Goal: Transaction & Acquisition: Book appointment/travel/reservation

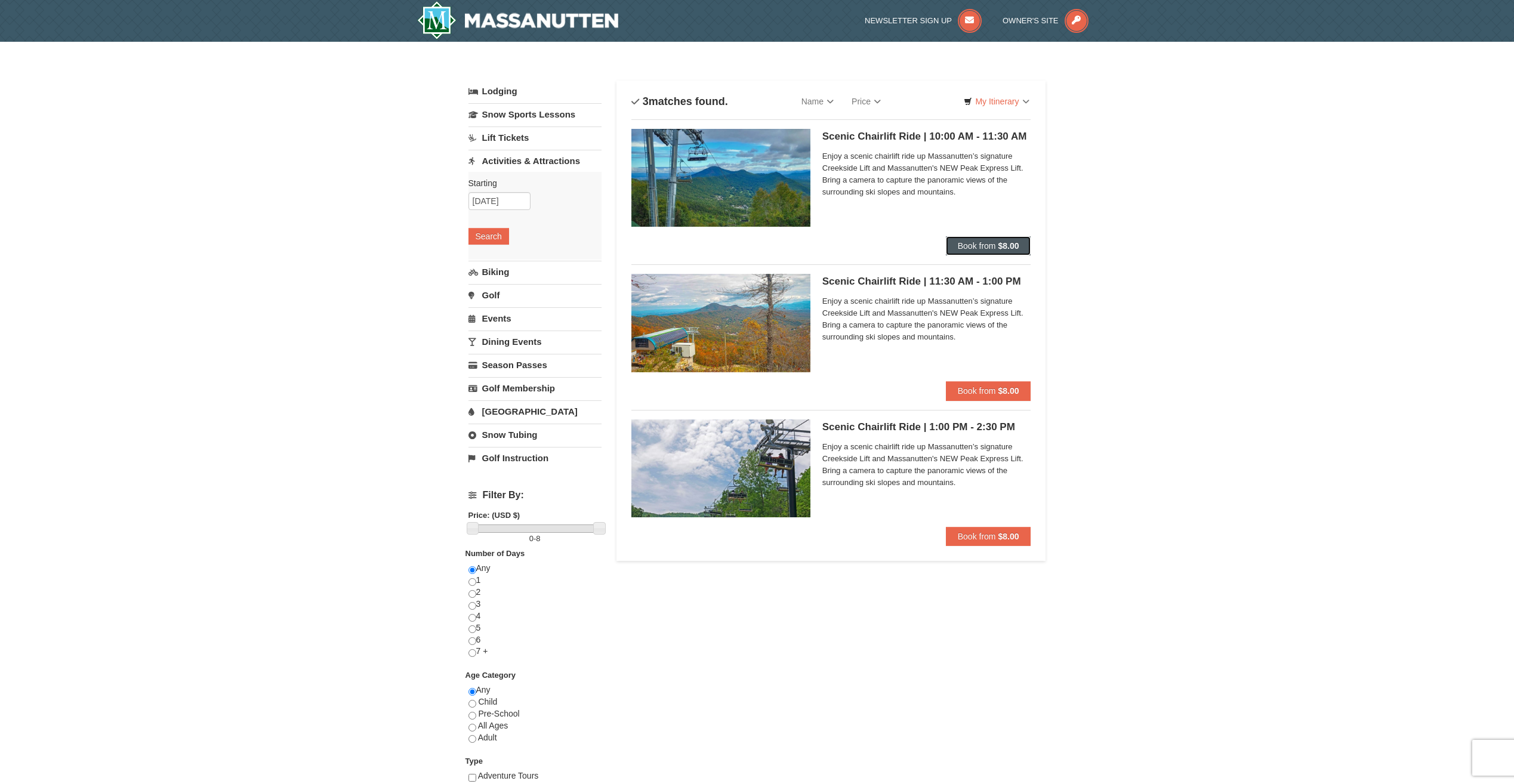
click at [998, 244] on strong "$8.00" at bounding box center [1007, 246] width 20 height 10
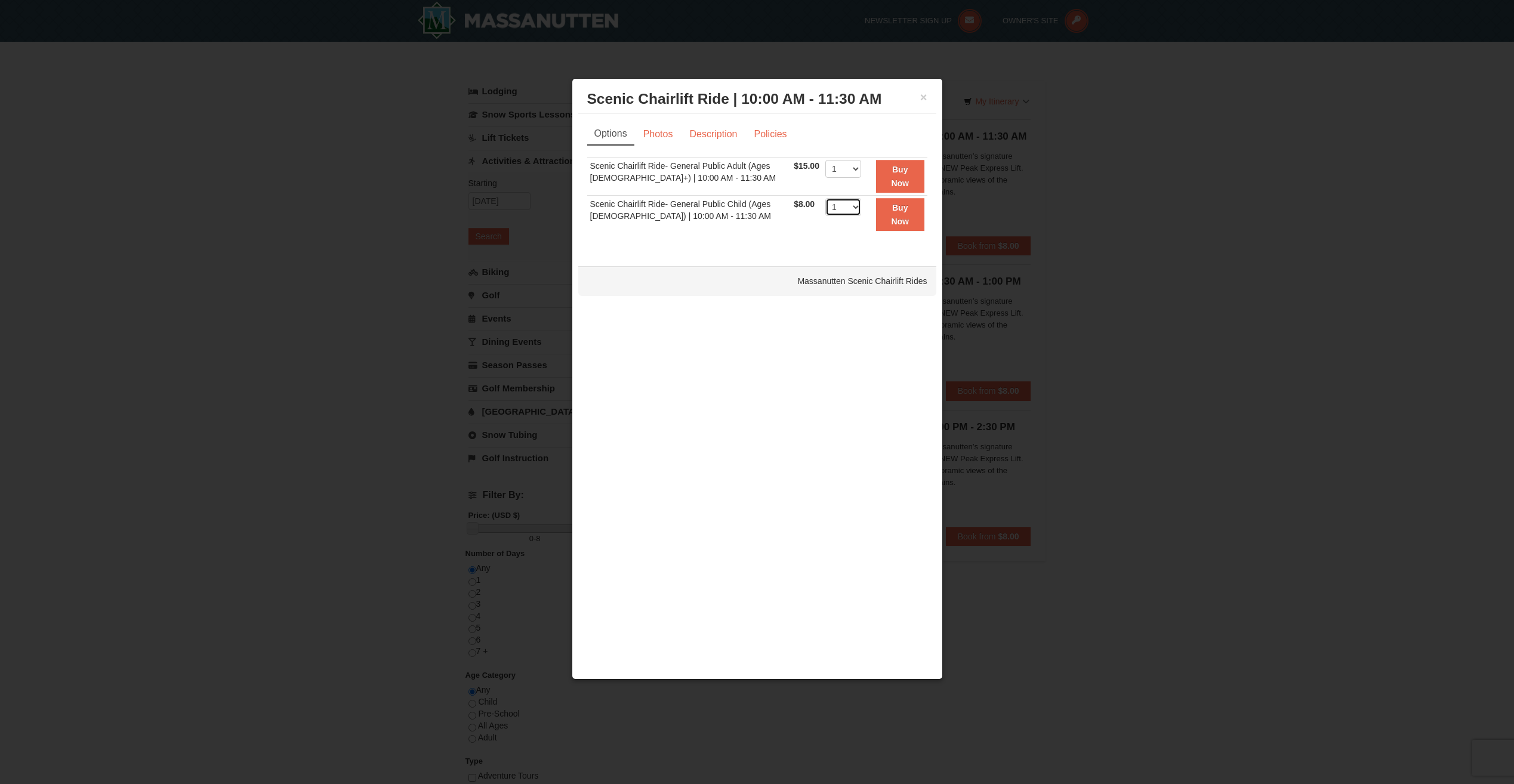
click at [854, 207] on select "1 2 3 4 5 6 7 8 9 10 11 12 13 14 15 16 17 18 19 20 21 22" at bounding box center [843, 207] width 36 height 18
click at [922, 96] on button "×" at bounding box center [923, 97] width 7 height 12
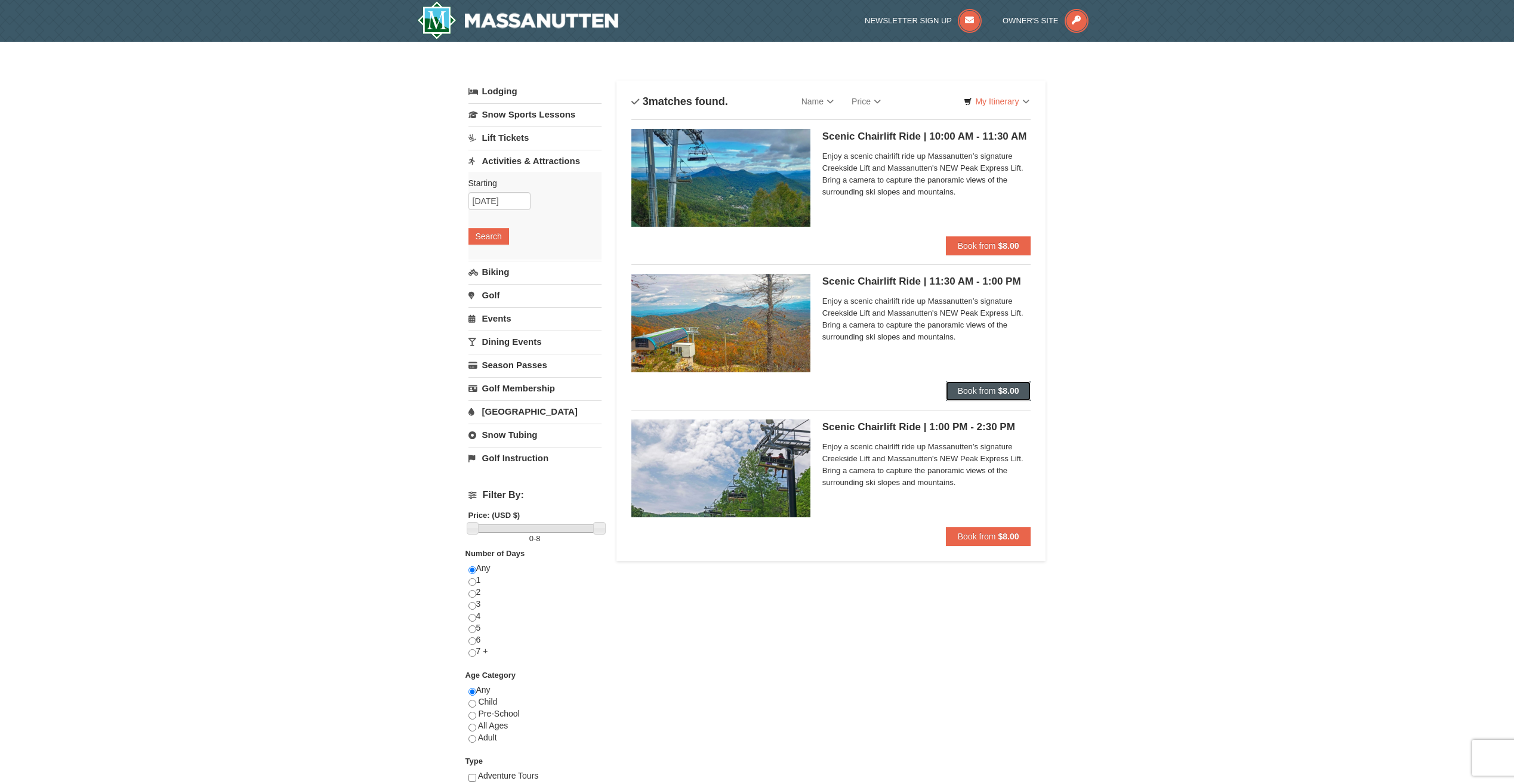
click at [995, 393] on span "Book from" at bounding box center [976, 391] width 39 height 10
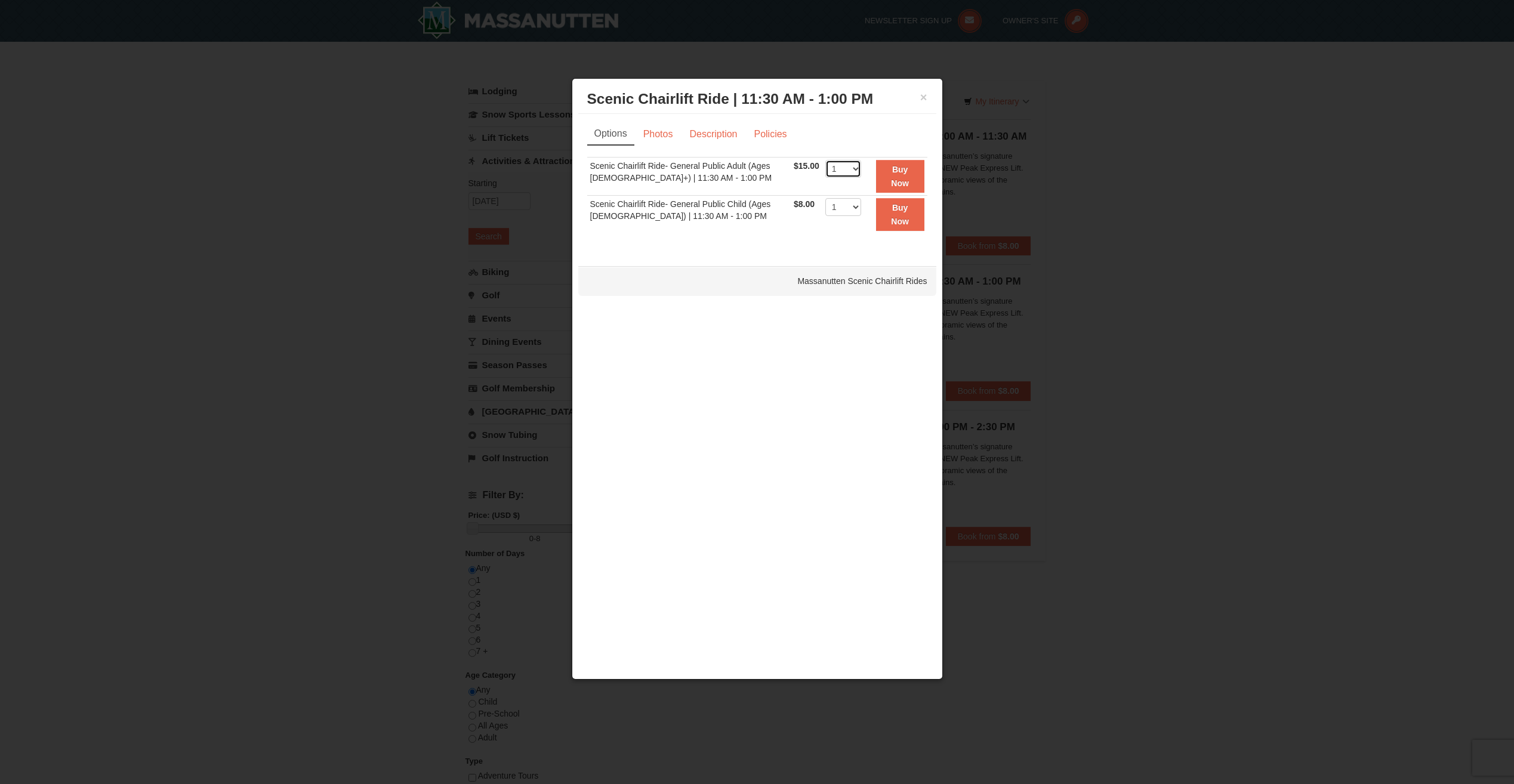
click at [850, 168] on select "1 2 3 4 5 6 7 8 9 10 11 12 13 14 15 16 17 18 19 20 21 22" at bounding box center [843, 169] width 36 height 18
select select "4"
click at [825, 160] on select "1 2 3 4 5 6 7 8 9 10 11 12 13 14 15 16 17 18 19 20 21 22" at bounding box center [843, 169] width 36 height 18
click at [662, 138] on link "Photos" at bounding box center [657, 134] width 45 height 23
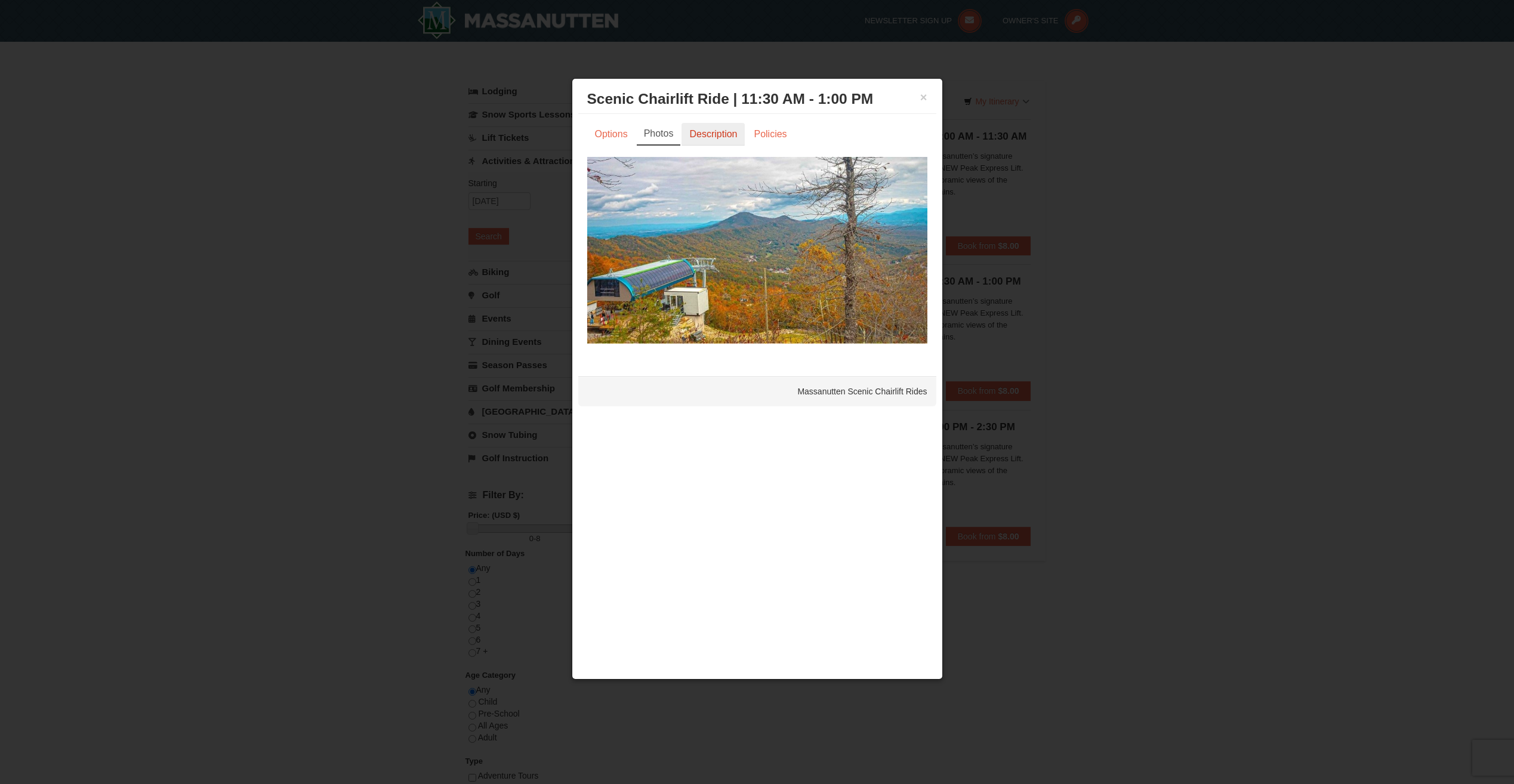
click at [712, 138] on link "Description" at bounding box center [712, 134] width 63 height 23
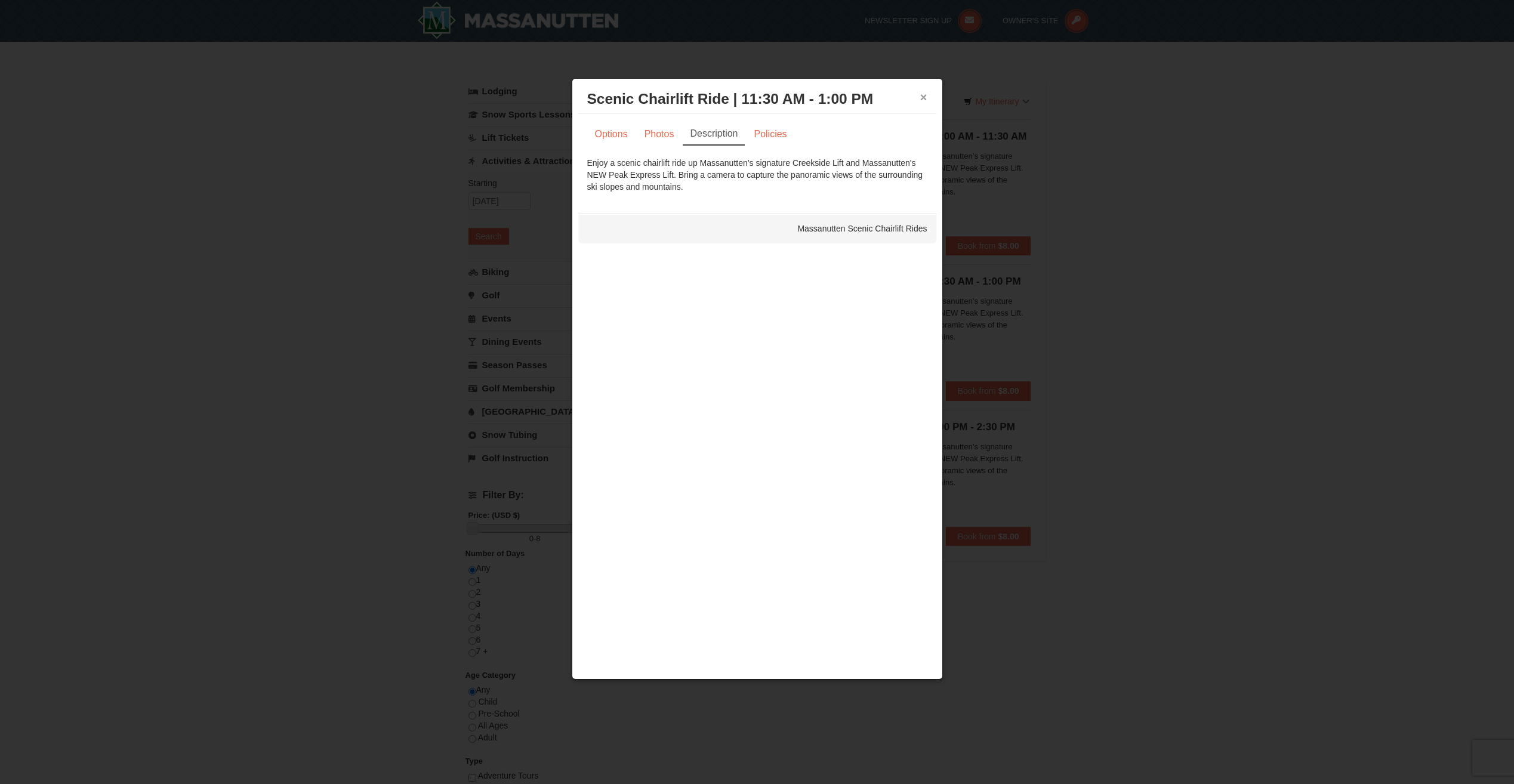
click at [921, 96] on button "×" at bounding box center [923, 97] width 7 height 12
